Goal: Transaction & Acquisition: Purchase product/service

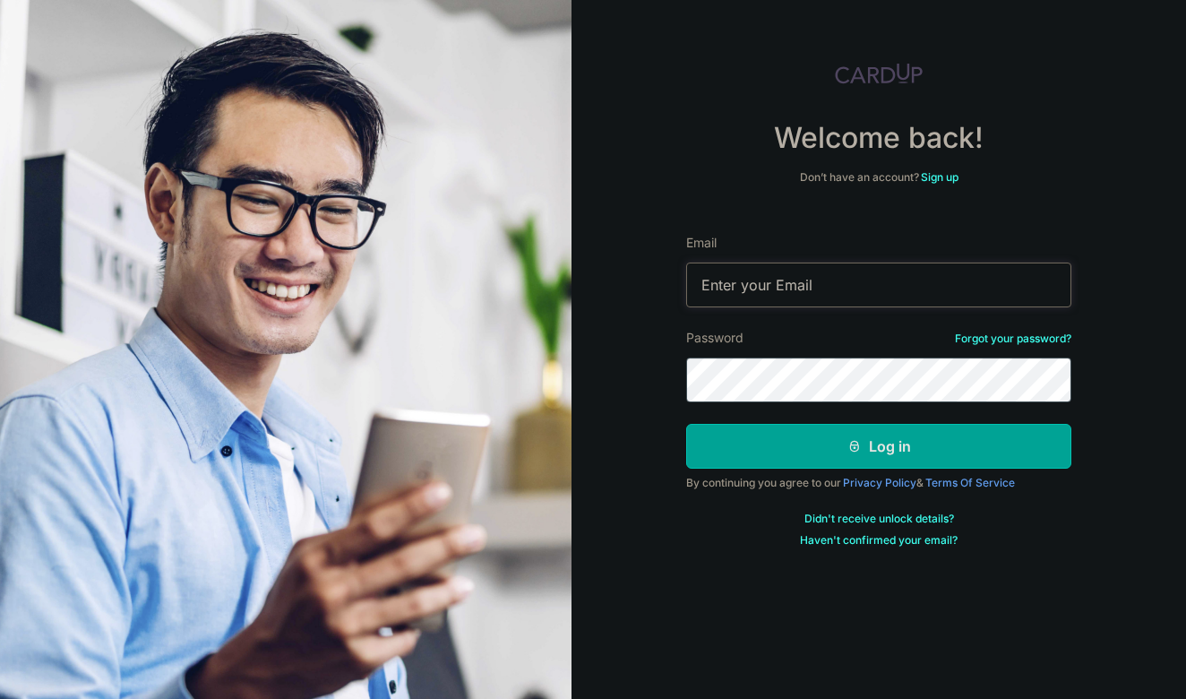
type input "[EMAIL_ADDRESS][DOMAIN_NAME]"
click at [879, 446] on button "Log in" at bounding box center [878, 446] width 385 height 45
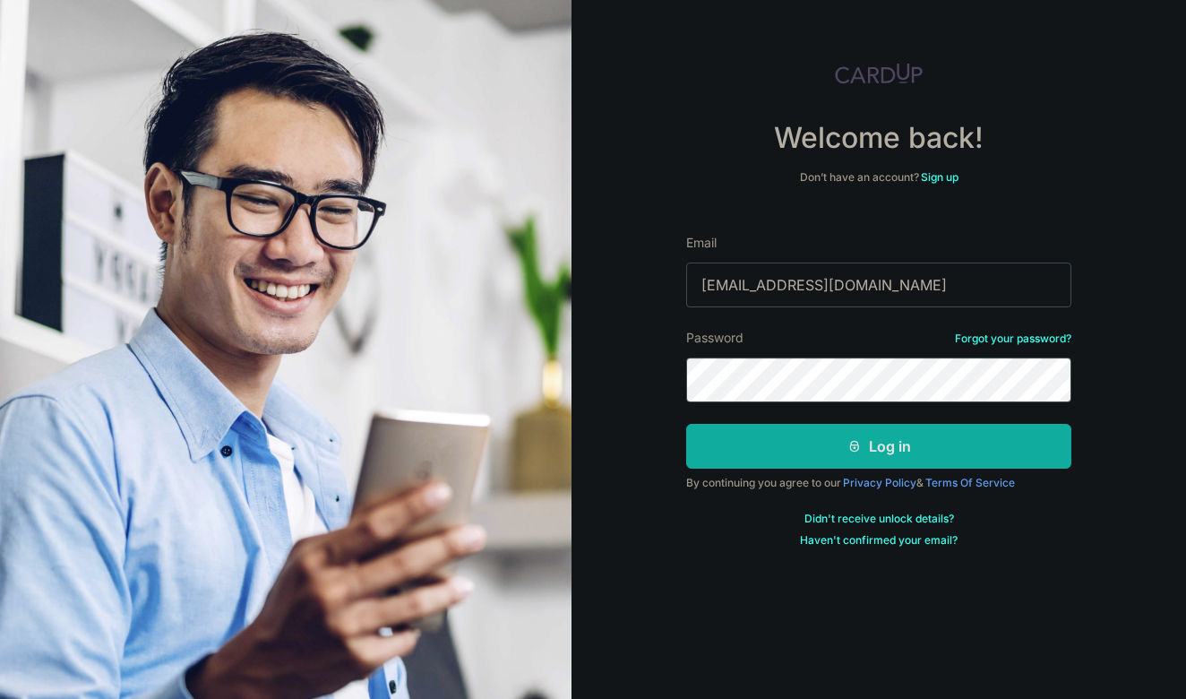
click at [841, 461] on button "Log in" at bounding box center [878, 446] width 385 height 45
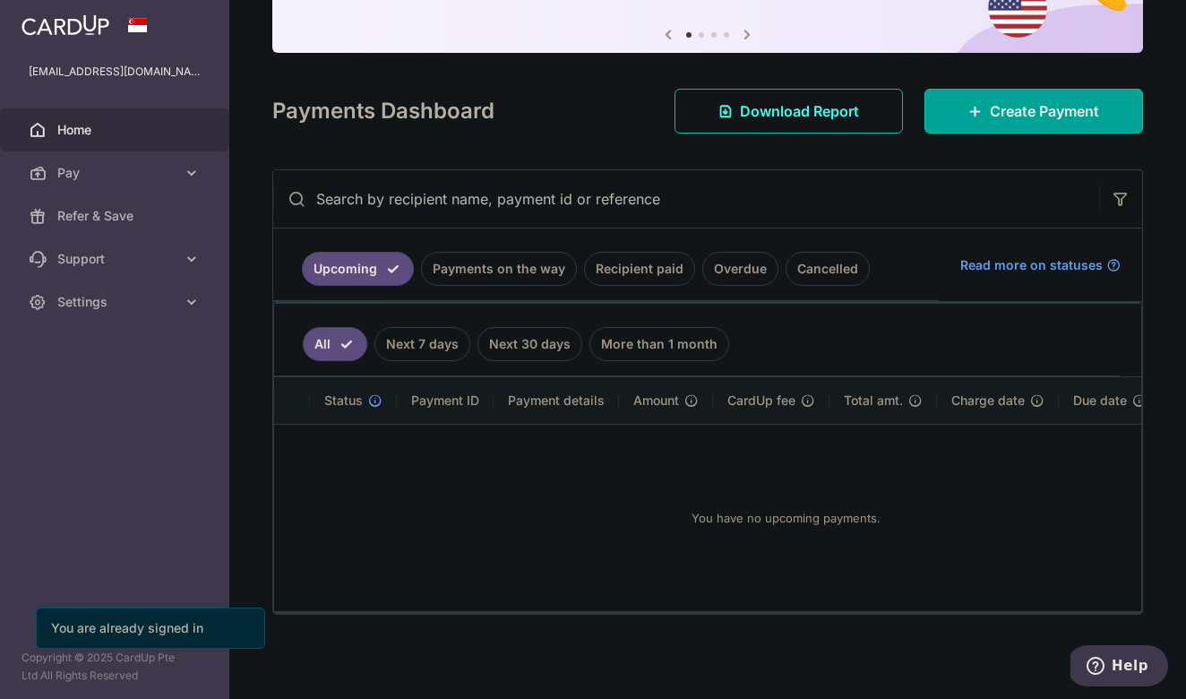
scroll to position [177, 0]
click at [631, 277] on link "Recipient paid" at bounding box center [639, 269] width 111 height 34
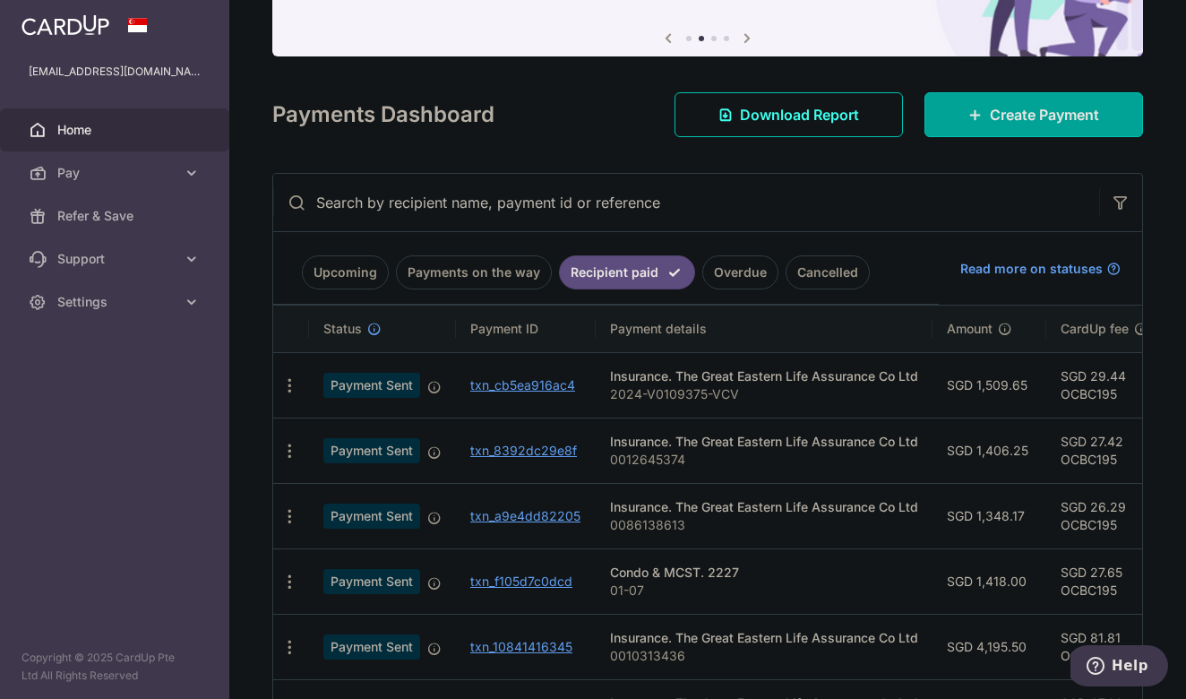
scroll to position [188, 0]
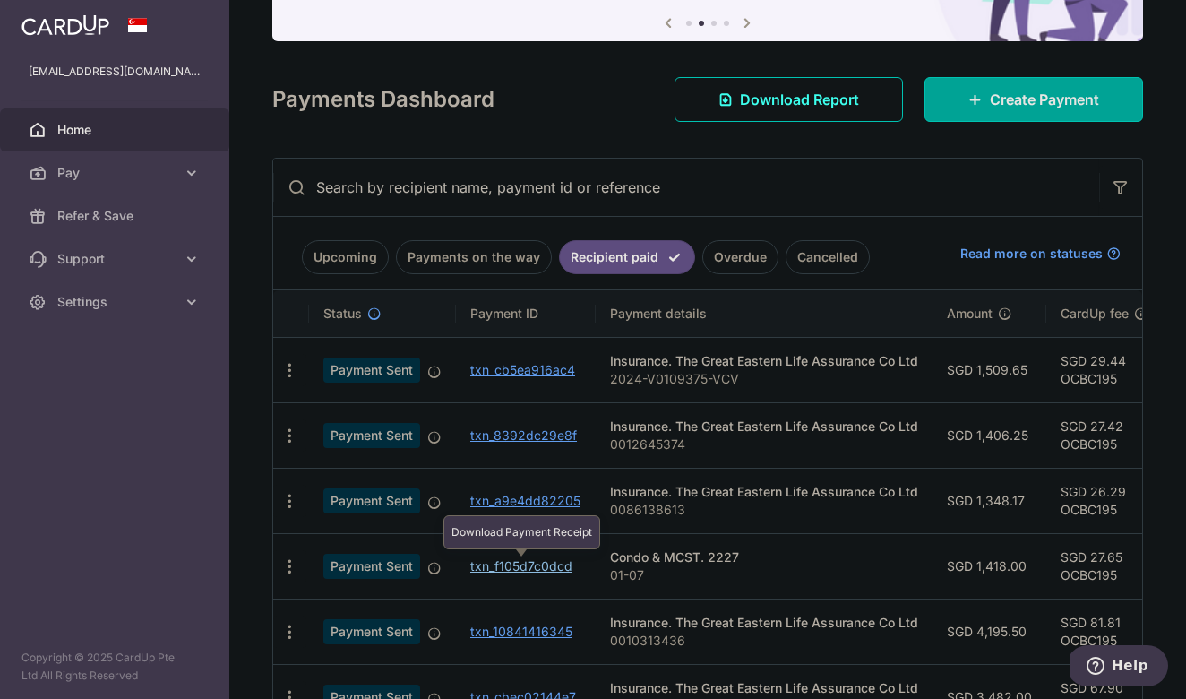
click at [529, 572] on link "txn_f105d7c0dcd" at bounding box center [521, 565] width 102 height 15
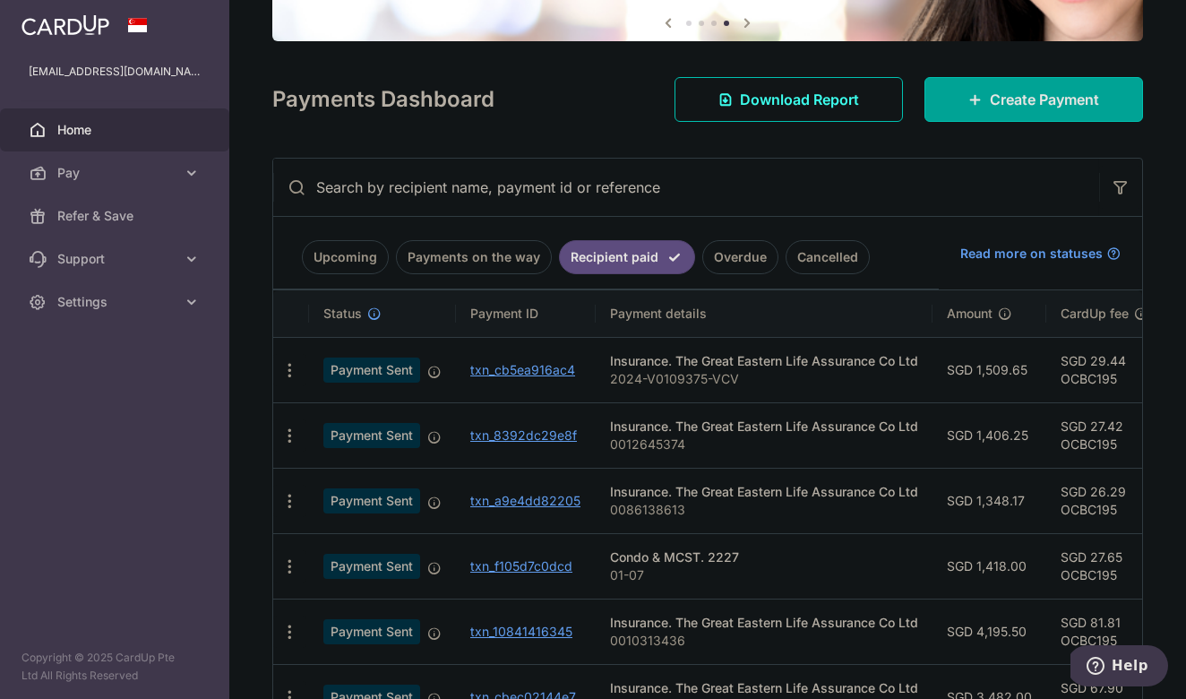
scroll to position [171, 0]
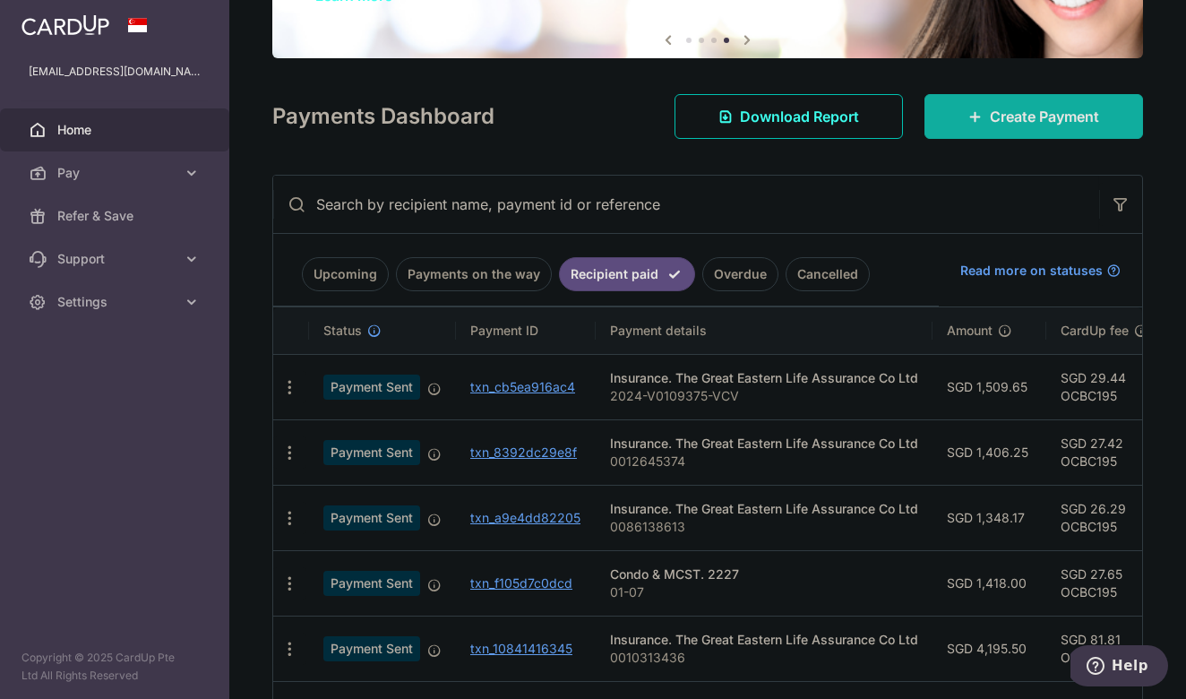
click at [1027, 127] on link "Create Payment" at bounding box center [1034, 116] width 219 height 45
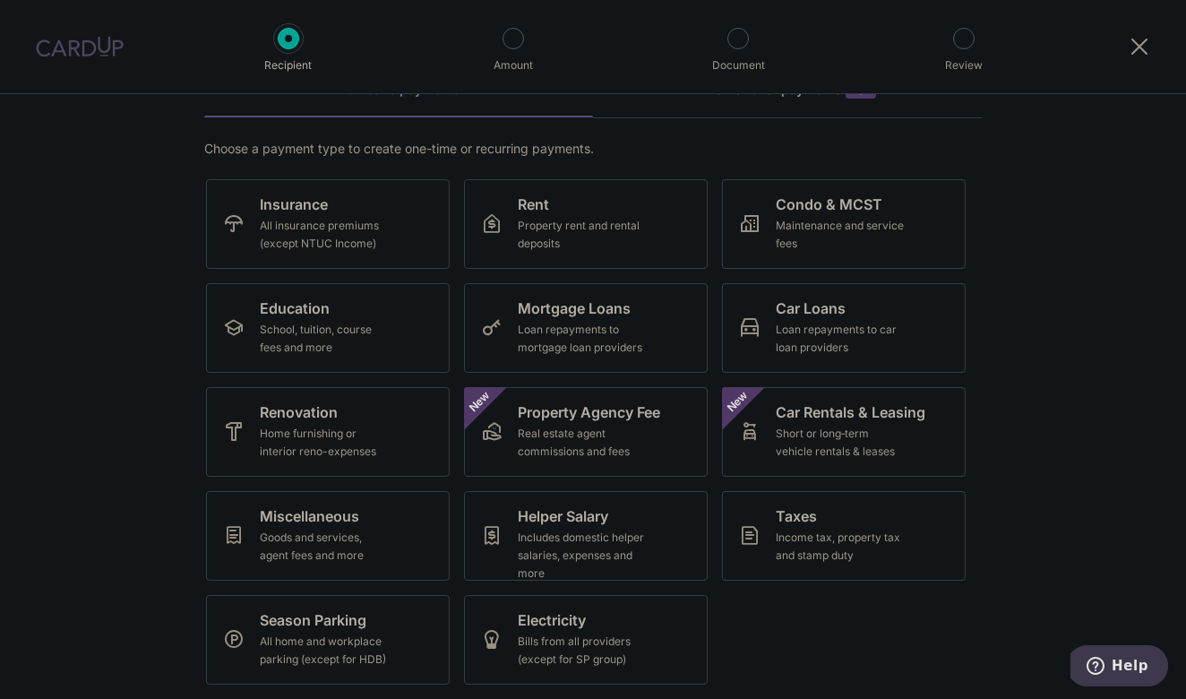
scroll to position [103, 0]
click at [813, 244] on div "Maintenance and service fees" at bounding box center [840, 235] width 129 height 36
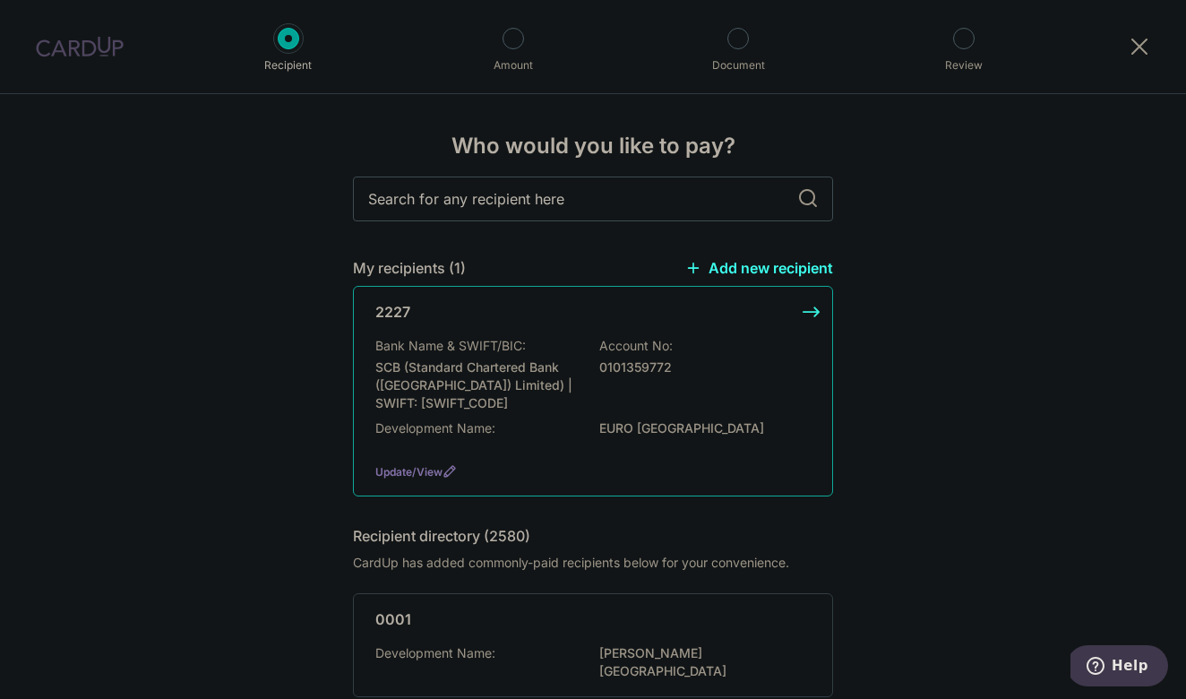
click at [582, 351] on div "Bank Name & SWIFT/BIC: SCB (Standard Chartered Bank (Singapore) Limited) | SWIF…" at bounding box center [592, 374] width 435 height 75
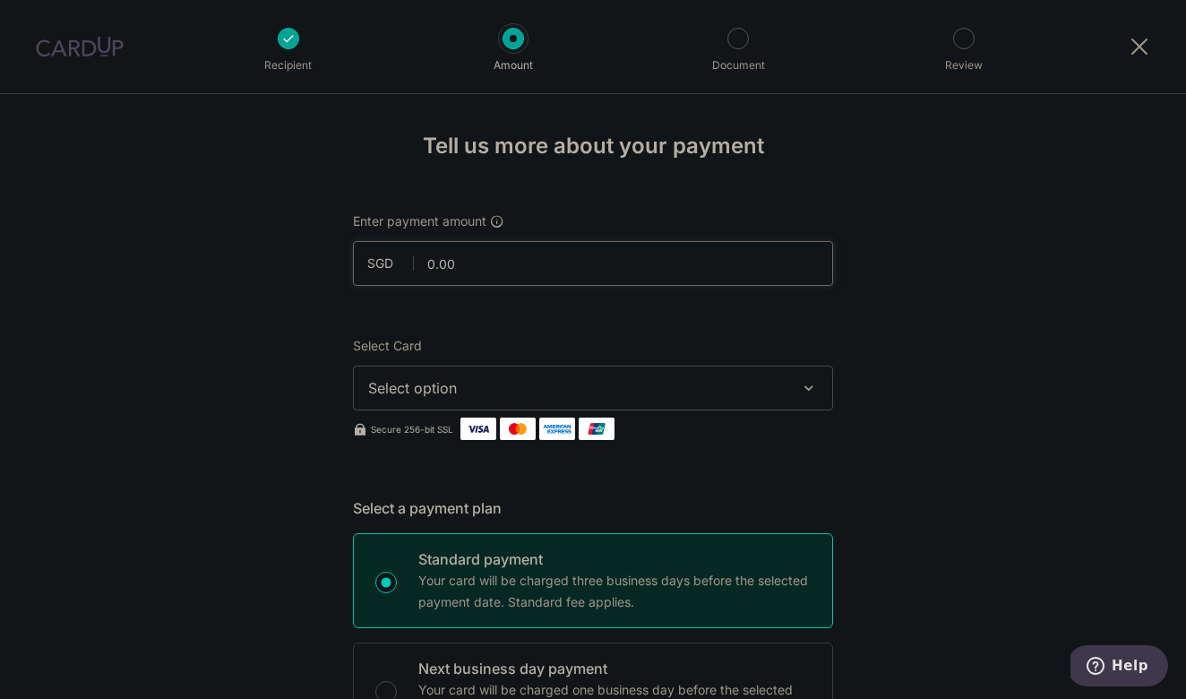
click at [618, 265] on input "text" at bounding box center [593, 263] width 480 height 45
type input "1,403.39"
click at [587, 384] on span "Select option" at bounding box center [577, 388] width 418 height 22
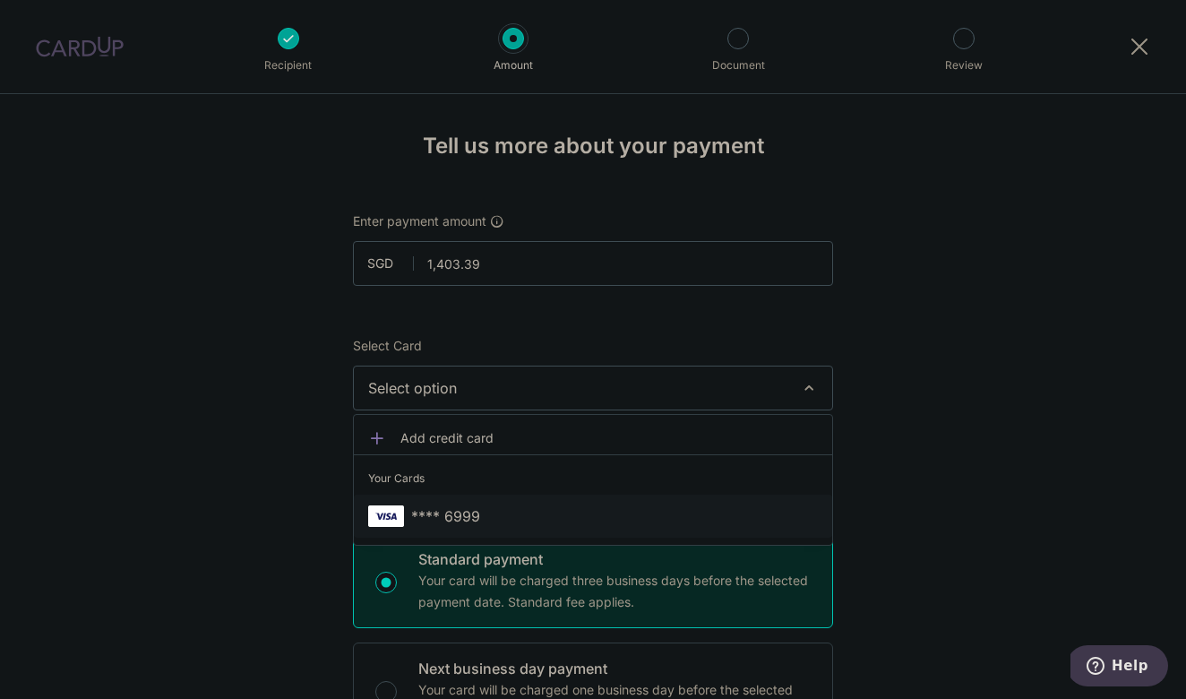
click at [523, 509] on span "**** 6999" at bounding box center [593, 516] width 450 height 22
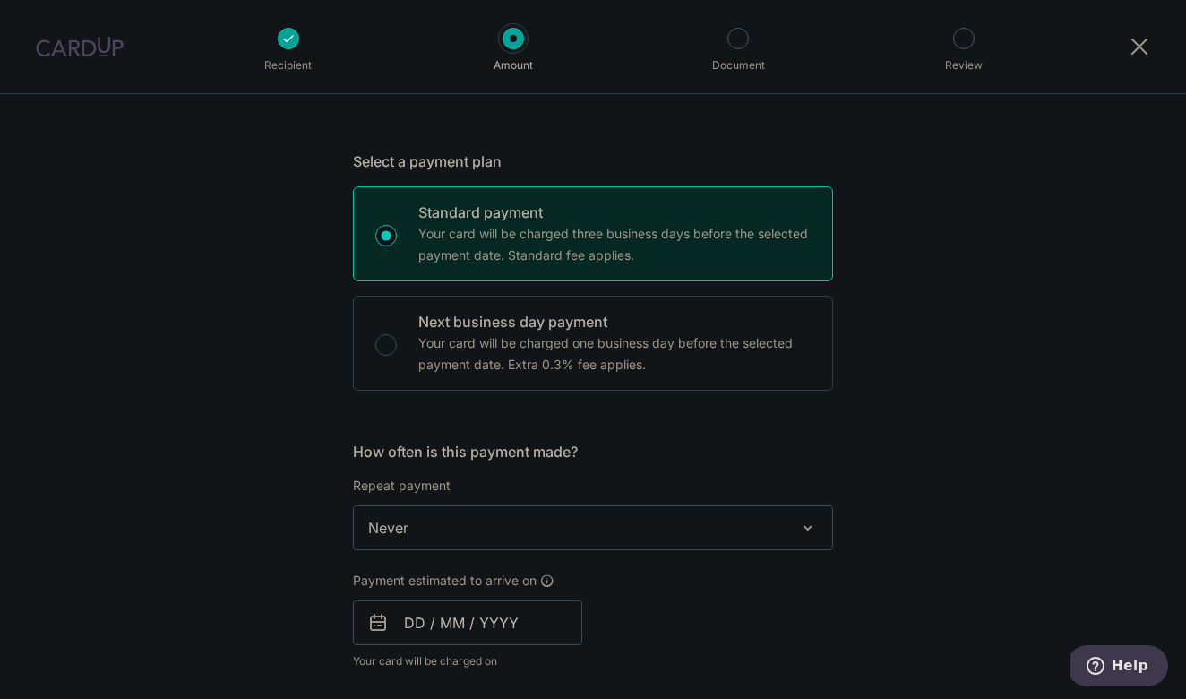
scroll to position [582, 0]
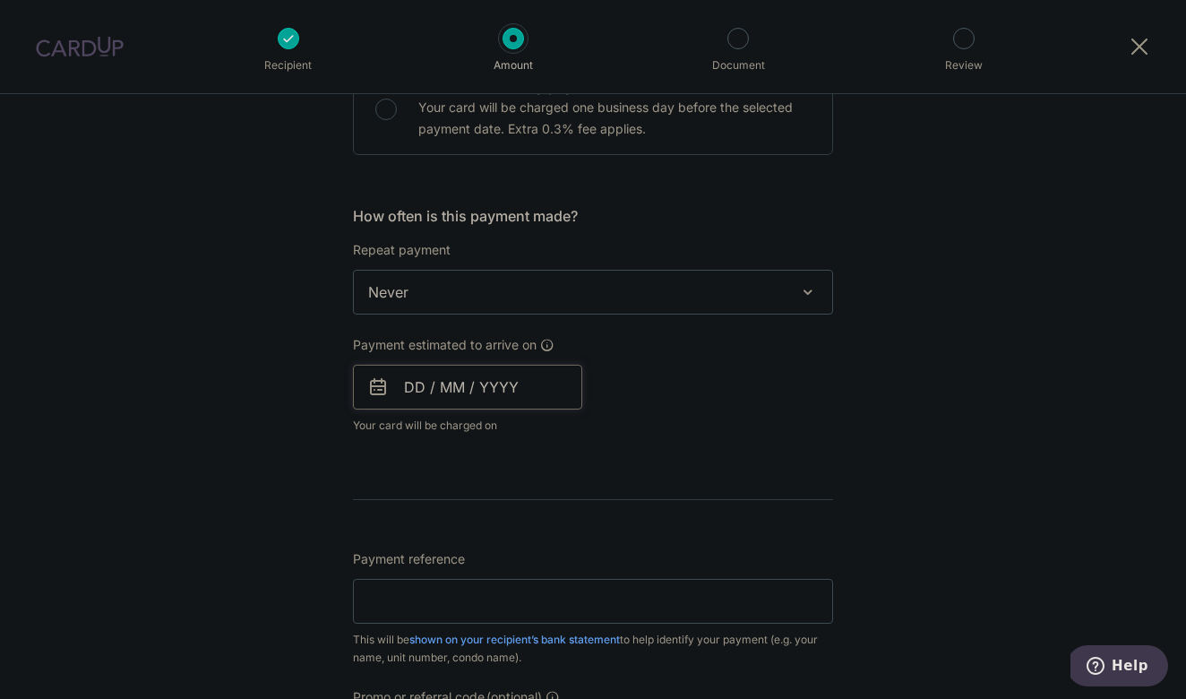
click at [550, 390] on input "text" at bounding box center [467, 387] width 229 height 45
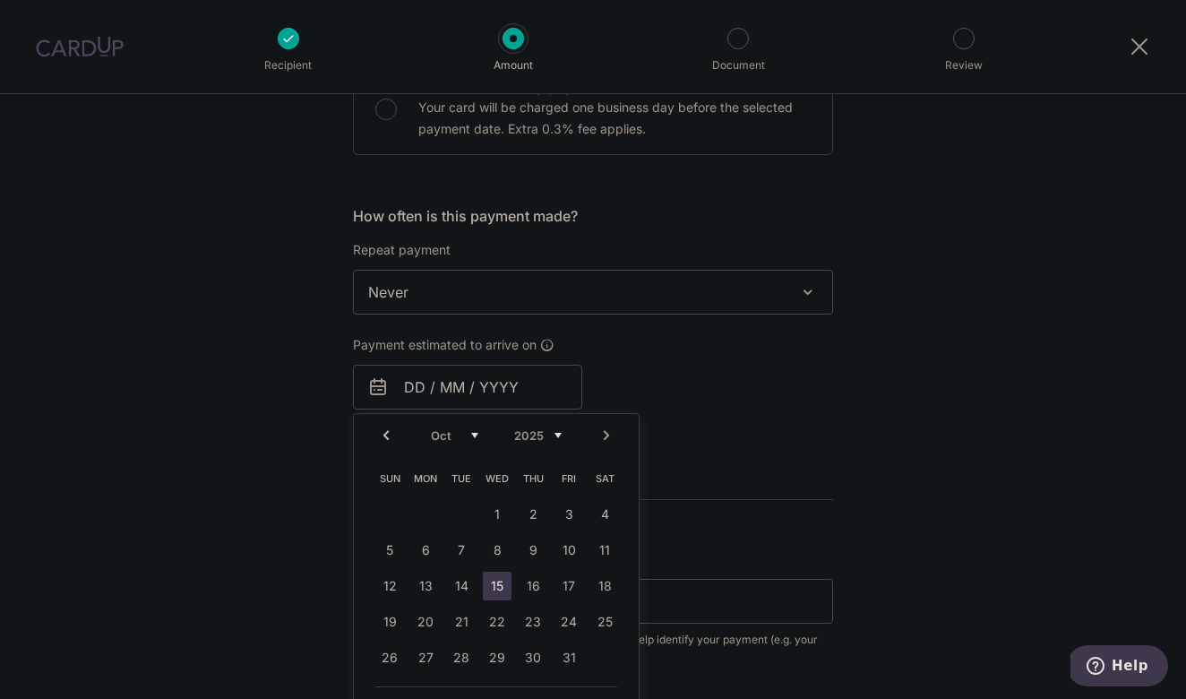
click at [496, 585] on link "15" at bounding box center [497, 586] width 29 height 29
type input "[DATE]"
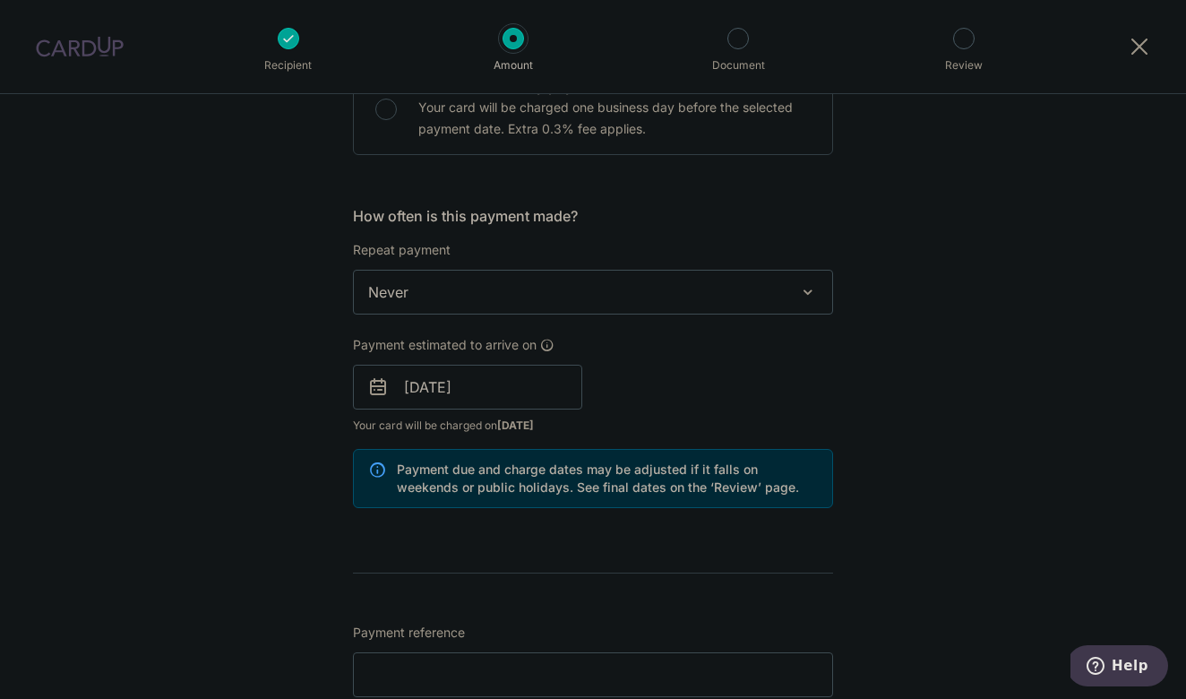
click at [496, 593] on form "Enter payment amount SGD 1,403.39 1403.39 Select Card **** 6999 Add credit card…" at bounding box center [593, 376] width 480 height 1492
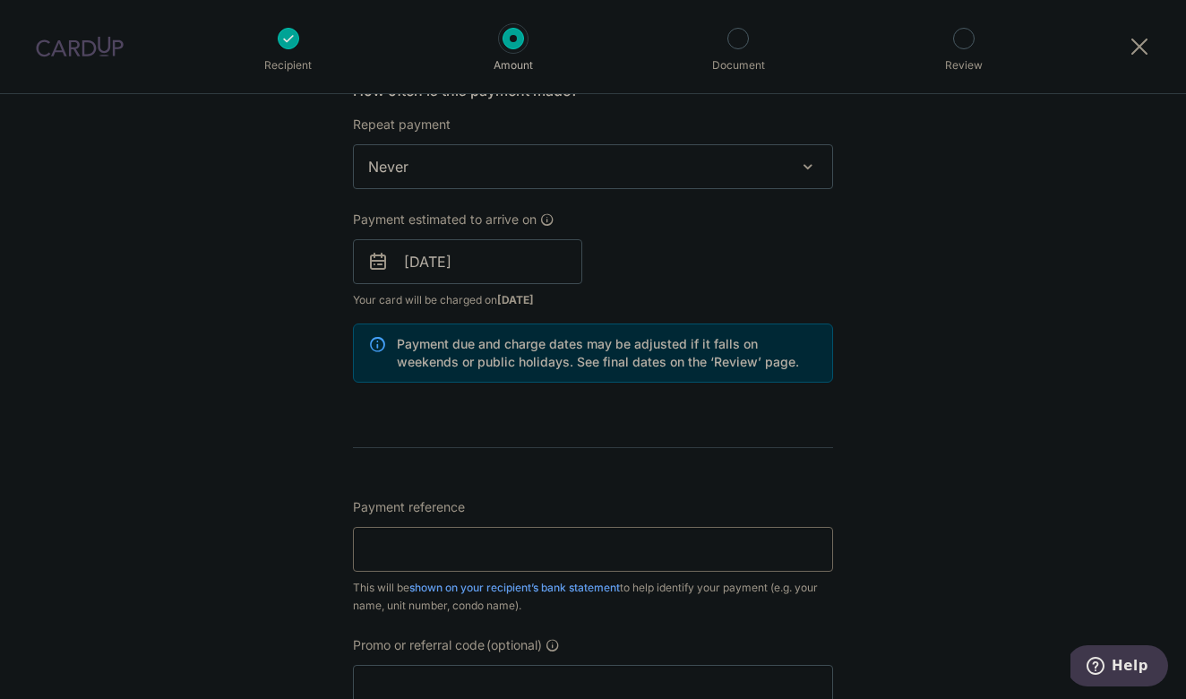
scroll to position [752, 0]
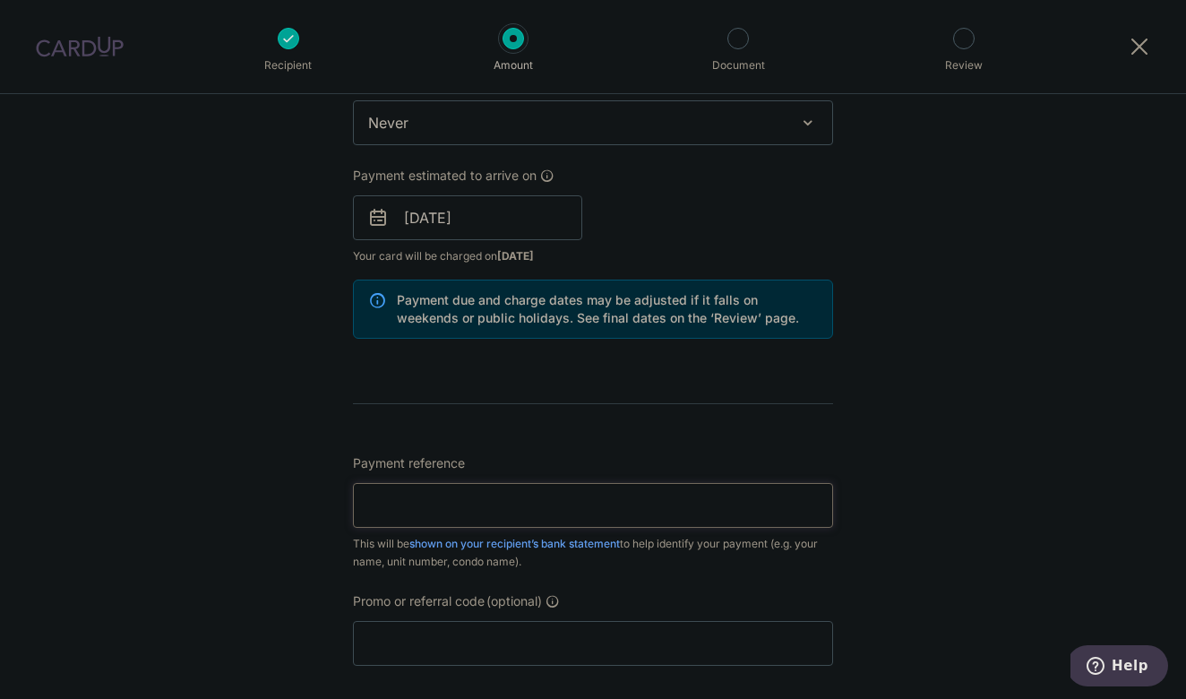
click at [523, 510] on input "Payment reference" at bounding box center [593, 505] width 480 height 45
click at [657, 494] on input "ocbc19" at bounding box center [593, 505] width 480 height 45
drag, startPoint x: 649, startPoint y: 498, endPoint x: 224, endPoint y: 530, distance: 425.9
click at [224, 530] on div "Tell us more about your payment Enter payment amount SGD 1,403.39 1403.39 Selec…" at bounding box center [593, 189] width 1186 height 1694
type input "o"
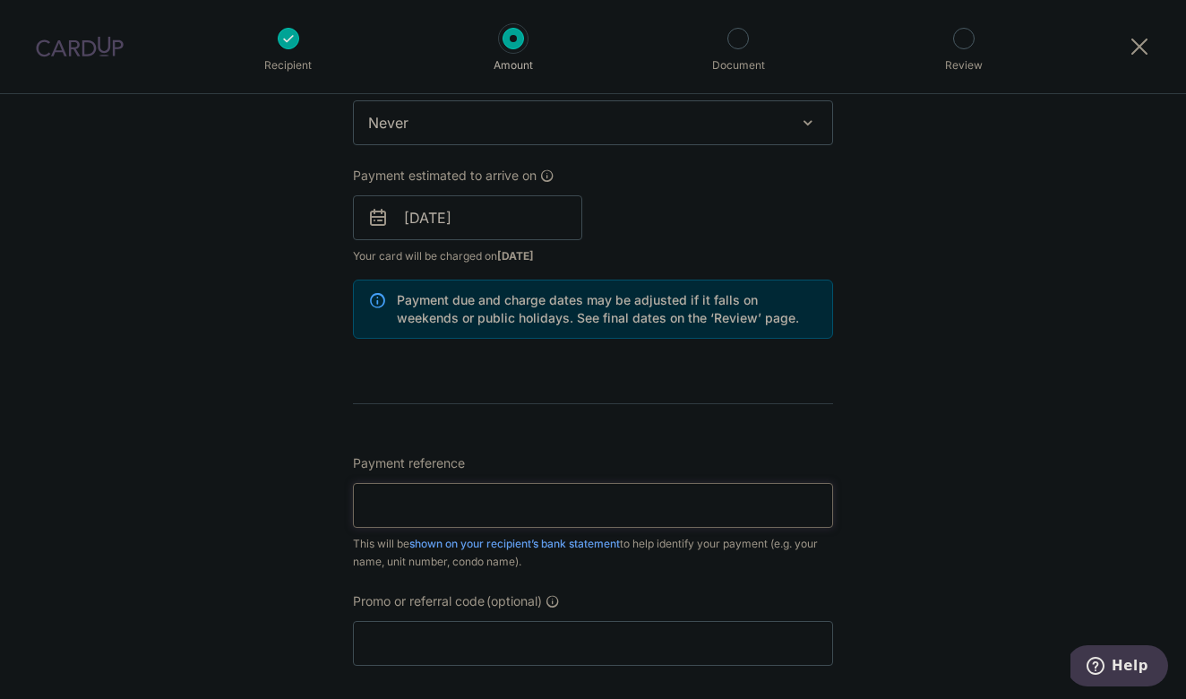
click at [403, 507] on input "Payment reference" at bounding box center [593, 505] width 480 height 45
type input "p"
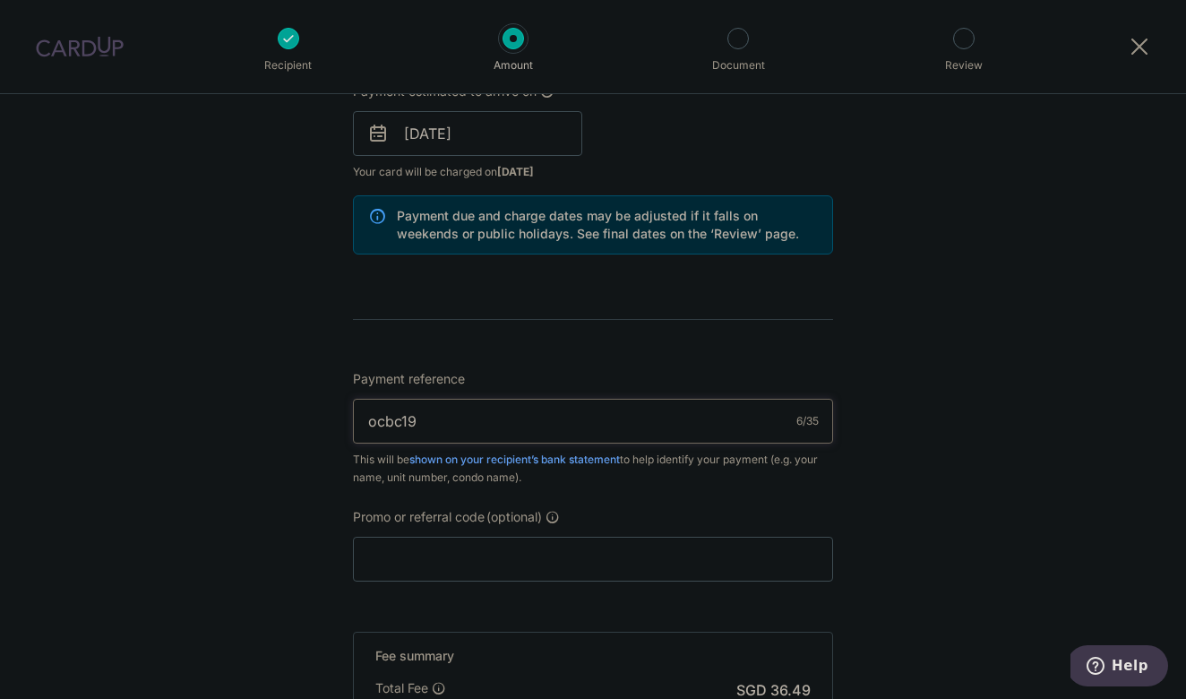
scroll to position [838, 0]
drag, startPoint x: 553, startPoint y: 429, endPoint x: 297, endPoint y: 407, distance: 257.2
click at [297, 407] on div "Tell us more about your payment Enter payment amount SGD 1,403.39 1403.39 Selec…" at bounding box center [593, 103] width 1186 height 1694
type input "01-07"
click at [424, 540] on input "Promo or referral code (optional)" at bounding box center [593, 557] width 480 height 45
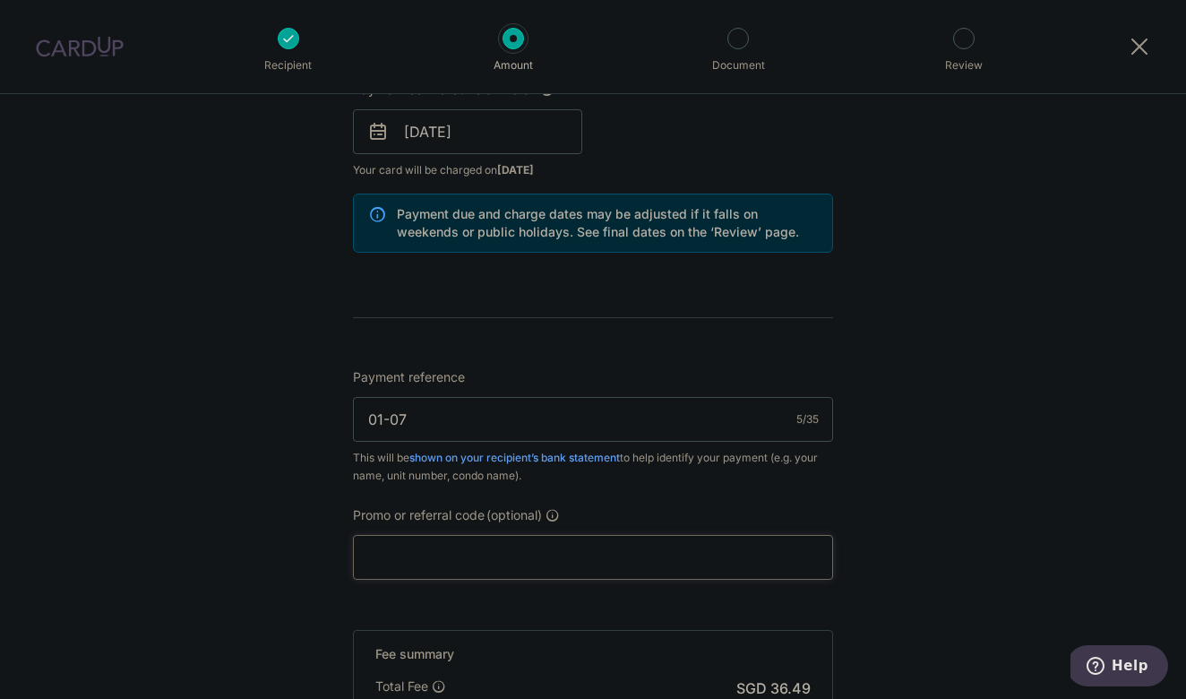
click at [424, 541] on input "Promo or referral code (optional)" at bounding box center [593, 557] width 480 height 45
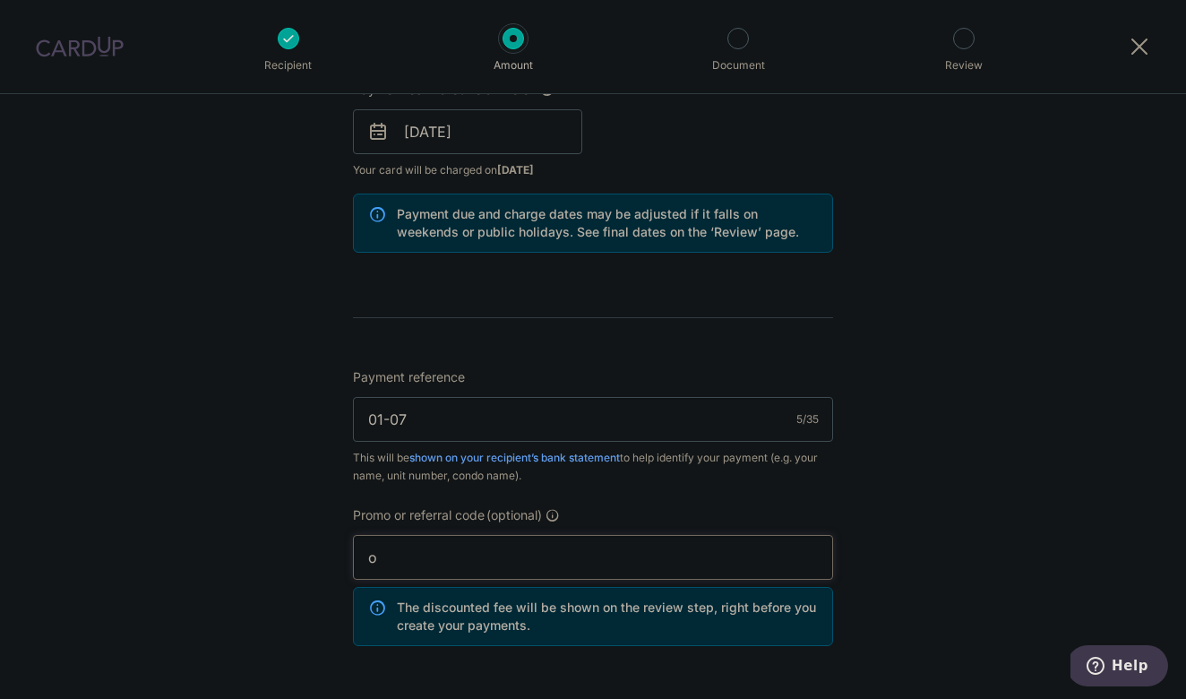
type input "oCBC195"
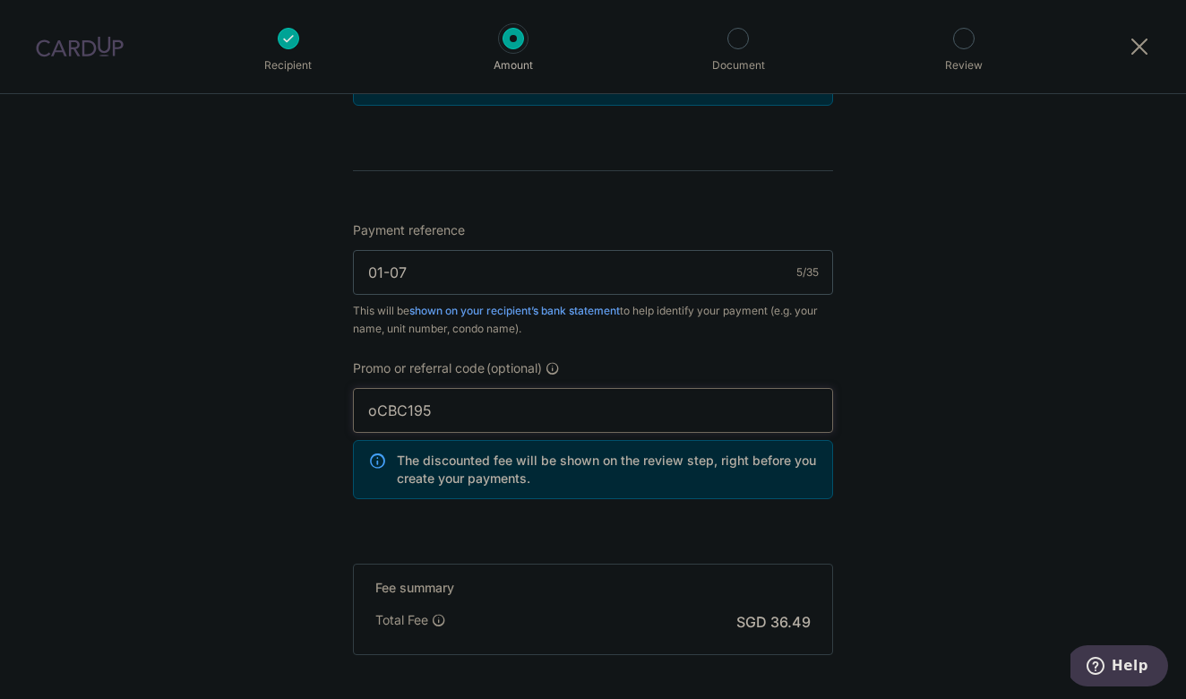
scroll to position [987, 0]
click at [498, 526] on form "Enter payment amount SGD 1,403.39 1403.39 Select Card **** 6999 Add credit card…" at bounding box center [593, 12] width 480 height 1573
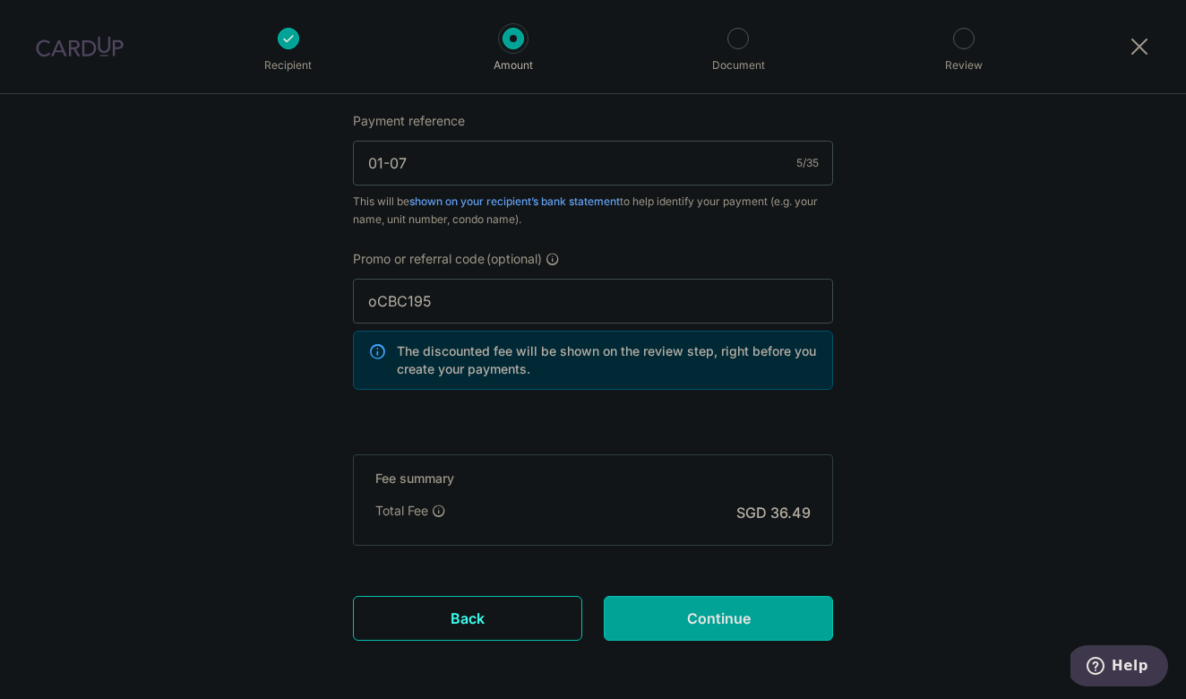
scroll to position [1092, 0]
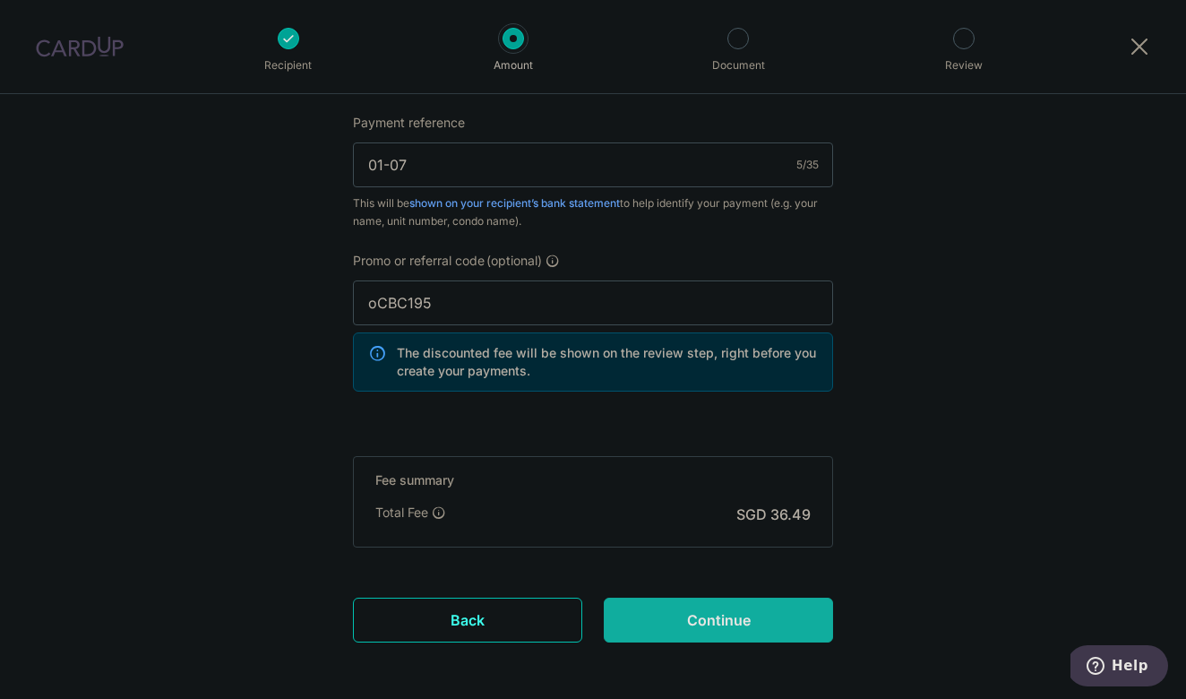
click at [718, 616] on input "Continue" at bounding box center [718, 620] width 229 height 45
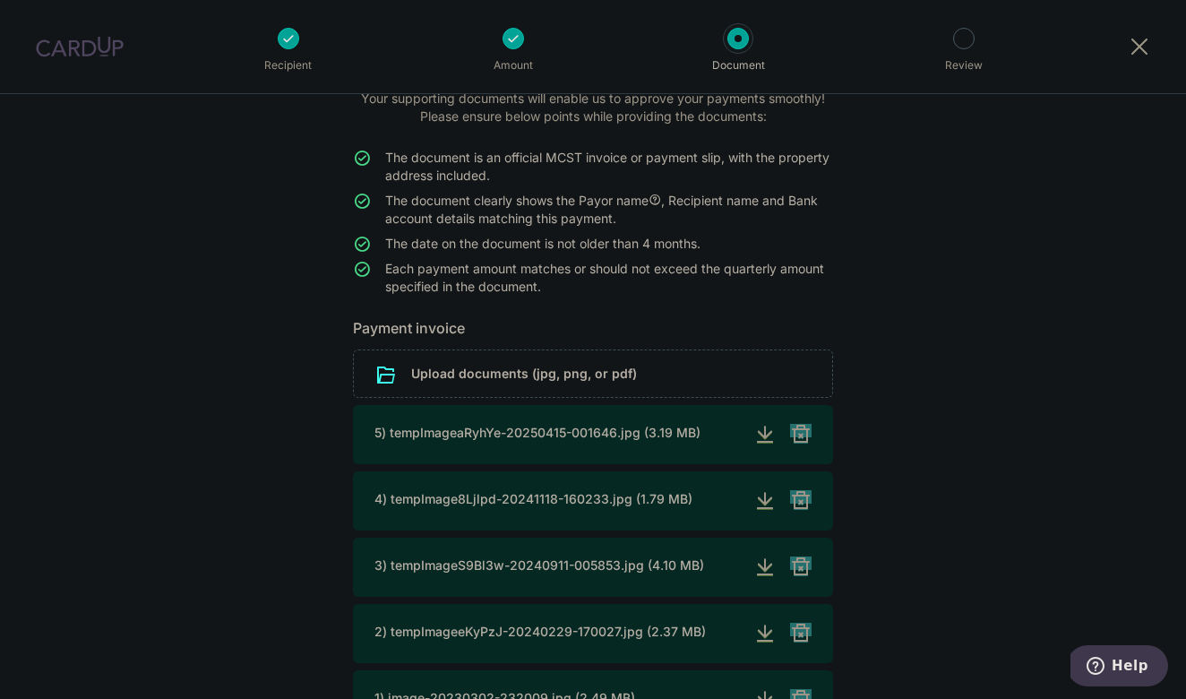
scroll to position [124, 0]
click at [581, 371] on input "file" at bounding box center [593, 372] width 478 height 47
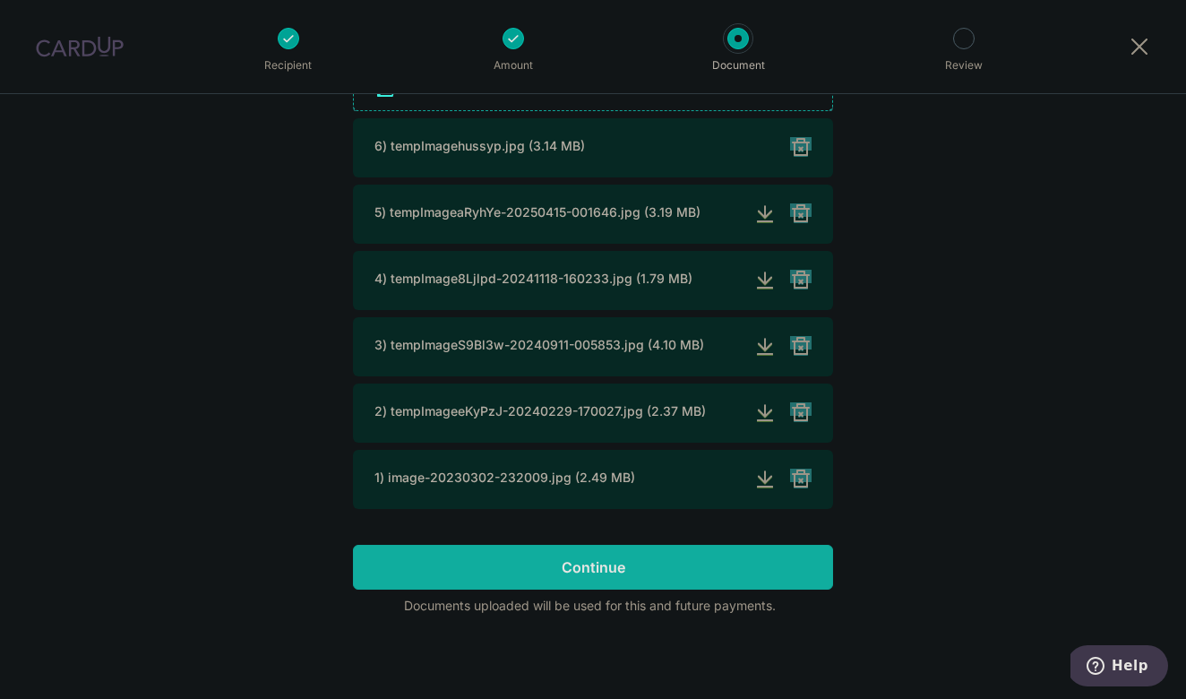
scroll to position [409, 0]
click at [694, 569] on input "Continue" at bounding box center [593, 567] width 480 height 45
